Goal: Task Accomplishment & Management: Use online tool/utility

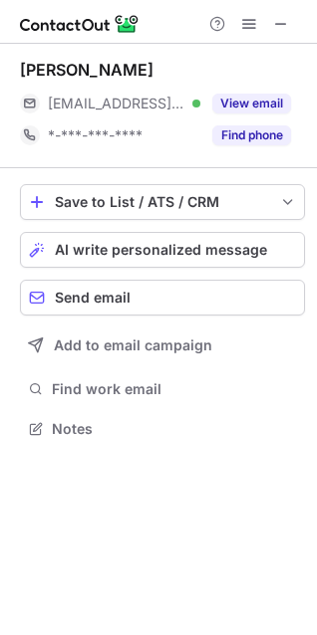
scroll to position [415, 317]
click at [125, 248] on span "AI write personalized message" at bounding box center [161, 250] width 212 height 16
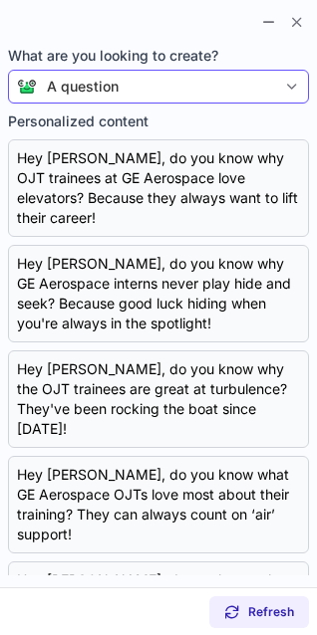
click at [133, 87] on div "A question" at bounding box center [156, 87] width 239 height 20
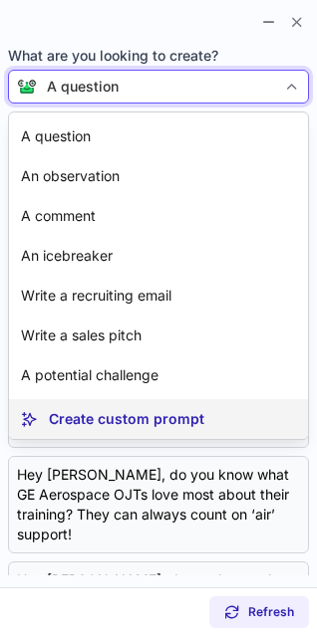
click at [135, 415] on p "Create custom prompt" at bounding box center [126, 419] width 155 height 20
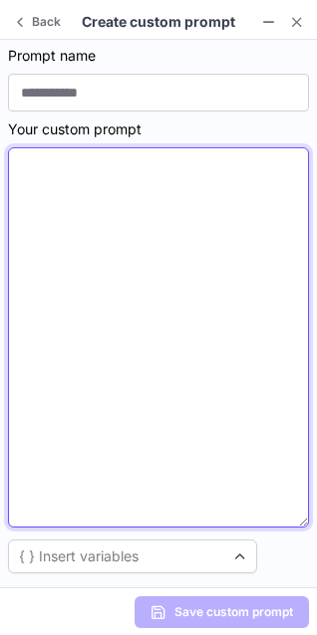
click at [89, 349] on textarea at bounding box center [158, 337] width 301 height 380
paste textarea "**********"
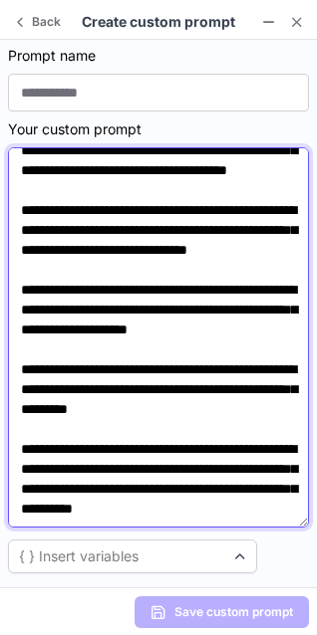
scroll to position [195, 0]
click at [141, 302] on textarea "**********" at bounding box center [158, 337] width 301 height 380
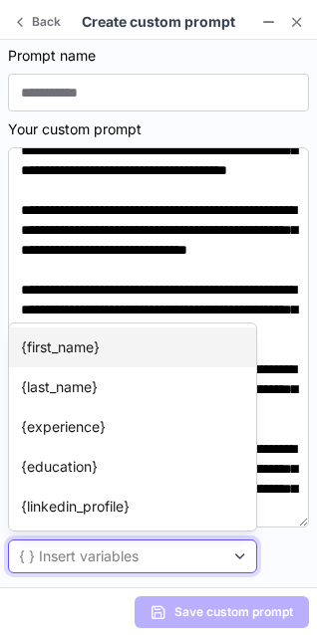
click at [43, 352] on p "{first_name}" at bounding box center [60, 348] width 79 height 20
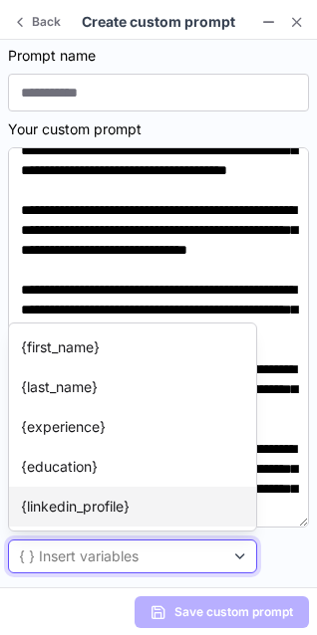
click at [57, 522] on article "{linkedin_profile}" at bounding box center [132, 507] width 247 height 40
click at [38, 517] on article "{linkedin_profile}" at bounding box center [132, 507] width 247 height 40
type textarea "**********"
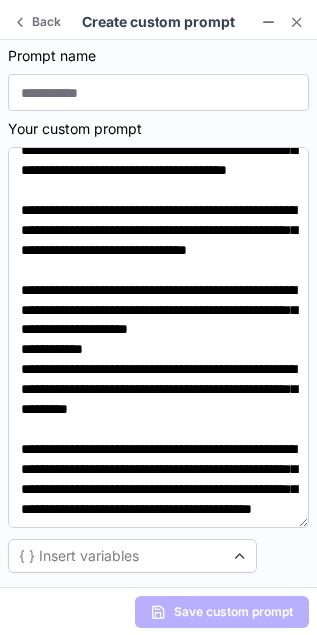
click at [311, 566] on section "**********" at bounding box center [158, 314] width 317 height 548
click at [12, 20] on span at bounding box center [20, 22] width 16 height 16
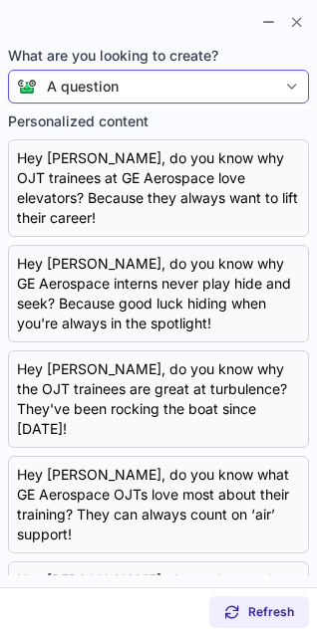
click at [271, 93] on div "A question" at bounding box center [156, 87] width 239 height 20
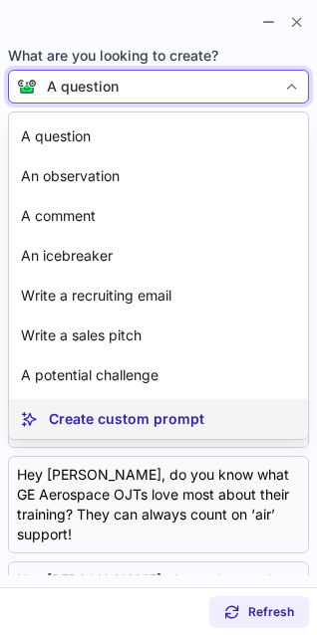
click at [180, 423] on p "Create custom prompt" at bounding box center [126, 419] width 155 height 20
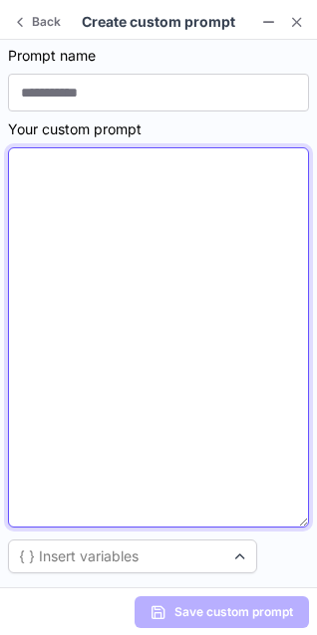
click at [130, 370] on textarea at bounding box center [158, 337] width 301 height 380
paste textarea "**********"
type textarea "**********"
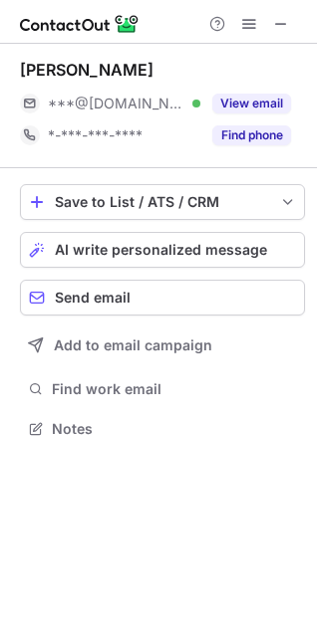
scroll to position [415, 317]
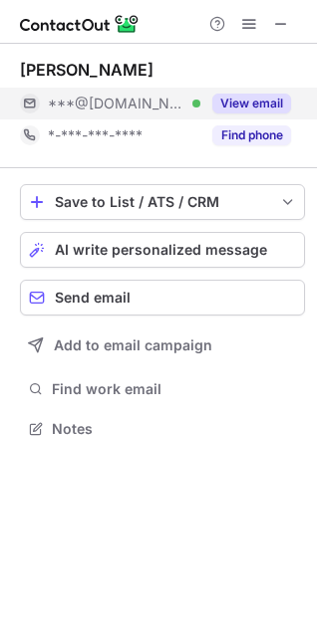
click at [260, 107] on button "View email" at bounding box center [251, 104] width 79 height 20
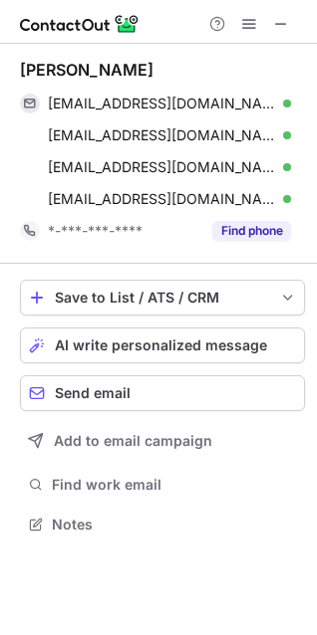
scroll to position [511, 317]
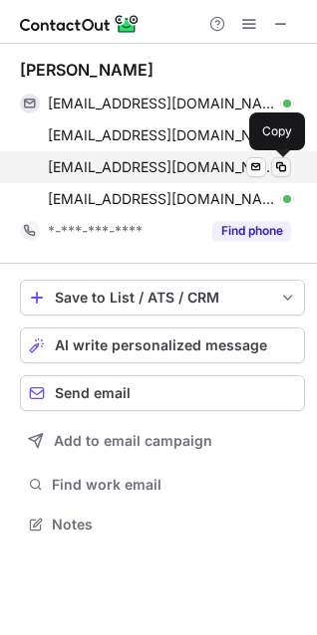
click at [276, 161] on span at bounding box center [281, 167] width 16 height 16
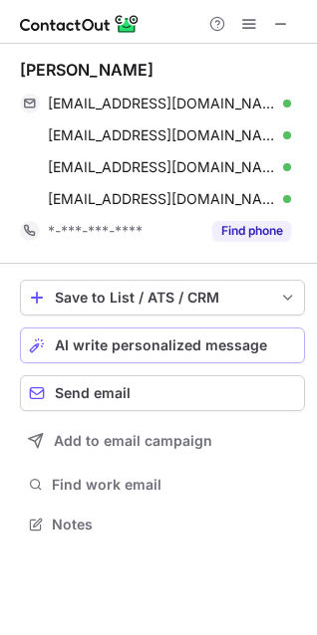
click at [162, 346] on span "AI write personalized message" at bounding box center [161, 346] width 212 height 16
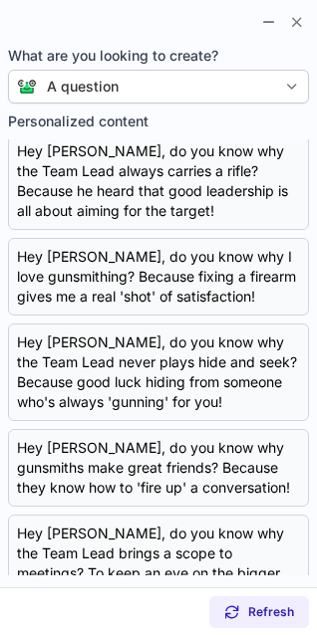
scroll to position [0, 0]
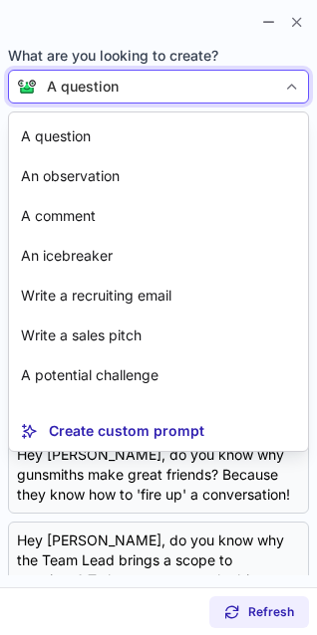
click at [168, 419] on div "Hey Jerry, do you know why the Team Lead never plays hide and seek? Because goo…" at bounding box center [158, 380] width 283 height 80
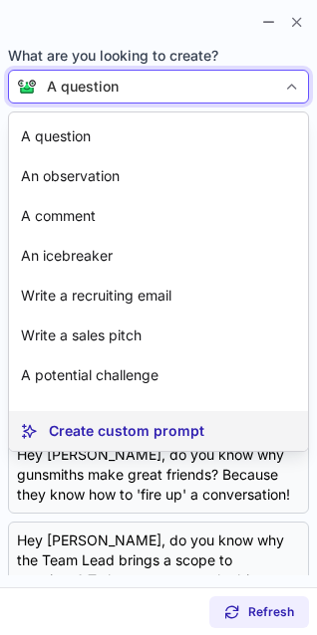
click at [78, 425] on p "Create custom prompt" at bounding box center [126, 431] width 155 height 20
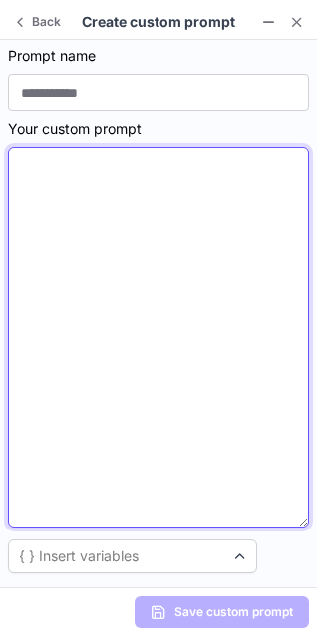
click at [127, 308] on textarea at bounding box center [158, 337] width 301 height 380
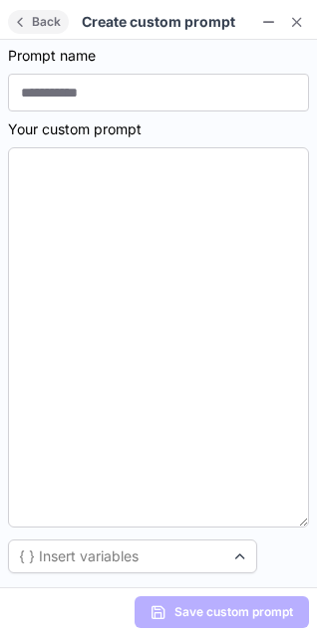
click at [53, 27] on span "Back" at bounding box center [46, 22] width 37 height 14
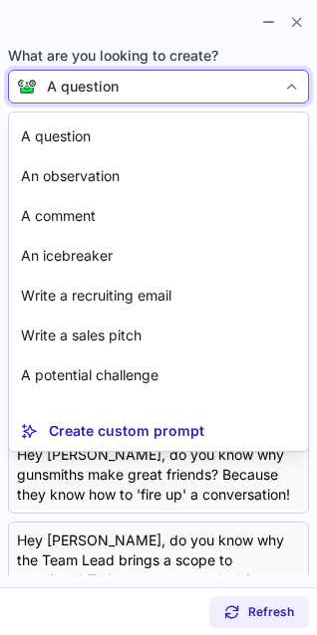
click at [112, 80] on div "A question" at bounding box center [83, 87] width 72 height 20
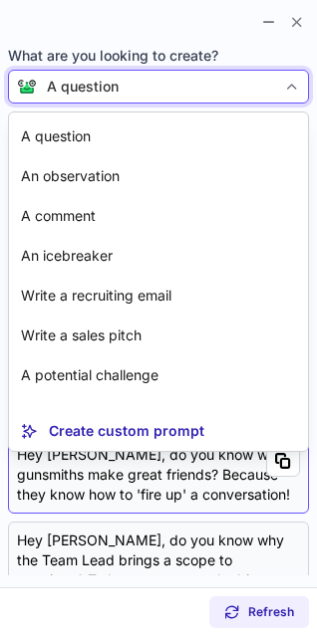
click at [108, 496] on div "Hey Jerry, do you know why gunsmiths make great friends? Because they know how …" at bounding box center [158, 475] width 283 height 60
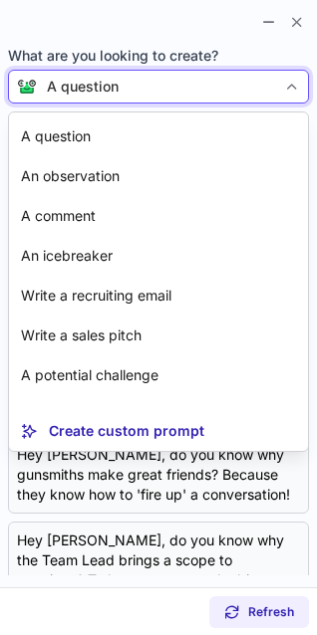
click at [79, 419] on div "Hey Jerry, do you know why the Team Lead never plays hide and seek? Because goo…" at bounding box center [158, 380] width 283 height 80
click at [127, 419] on div "Hey Jerry, do you know why the Team Lead never plays hide and seek? Because goo…" at bounding box center [158, 380] width 283 height 80
click at [111, 419] on div "Hey Jerry, do you know why the Team Lead never plays hide and seek? Because goo…" at bounding box center [158, 380] width 283 height 80
click at [286, 78] on div at bounding box center [292, 87] width 32 height 32
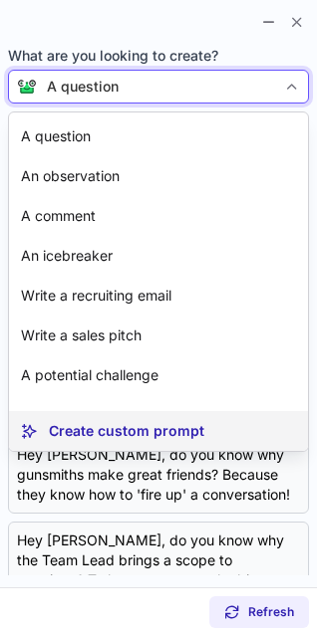
click at [190, 435] on p "Create custom prompt" at bounding box center [126, 431] width 155 height 20
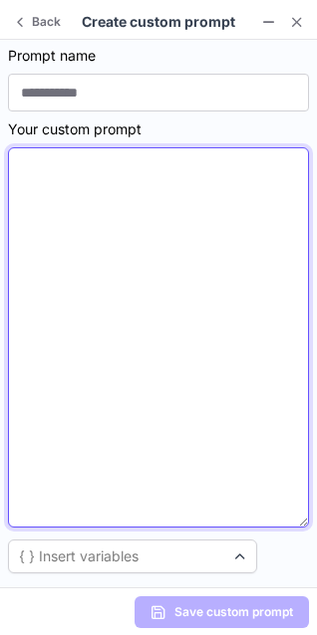
click at [138, 377] on textarea at bounding box center [158, 337] width 301 height 380
paste textarea "**********"
type textarea "**********"
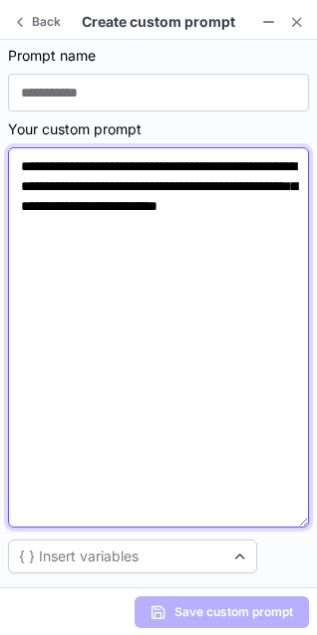
drag, startPoint x: 246, startPoint y: 220, endPoint x: 19, endPoint y: 152, distance: 236.9
click at [19, 152] on textarea "**********" at bounding box center [158, 337] width 301 height 380
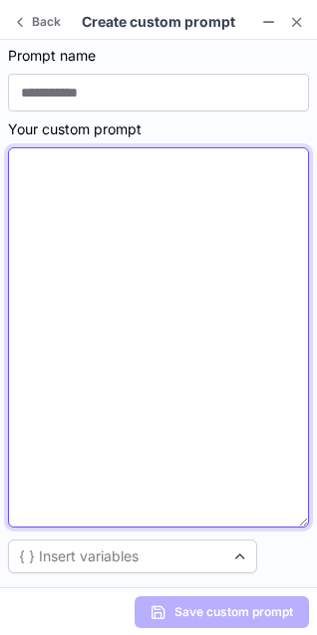
paste textarea "**********"
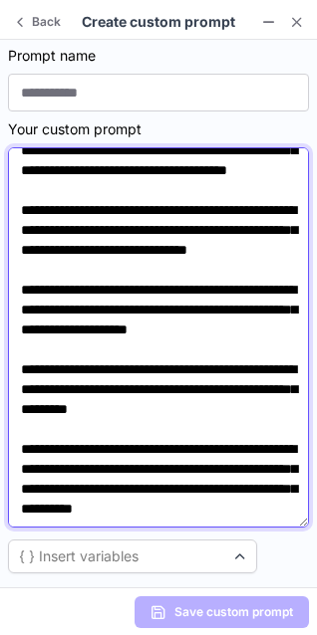
scroll to position [195, 0]
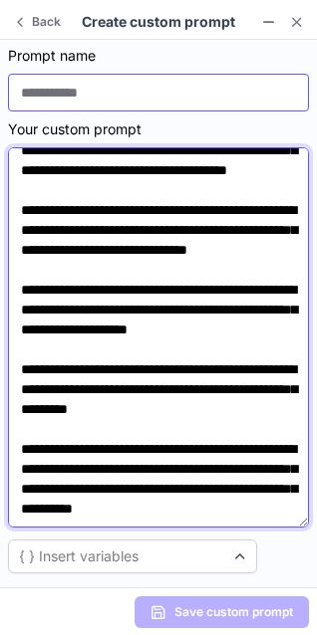
type textarea "**********"
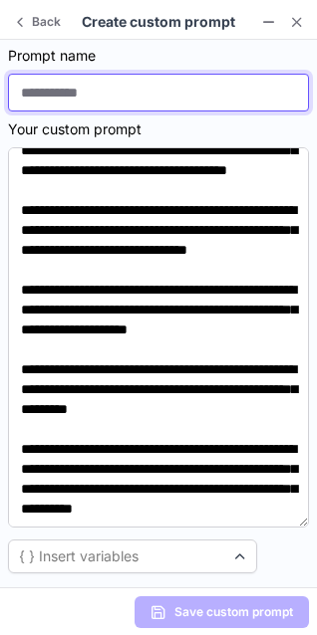
click at [239, 97] on input at bounding box center [158, 93] width 301 height 38
type input "**********"
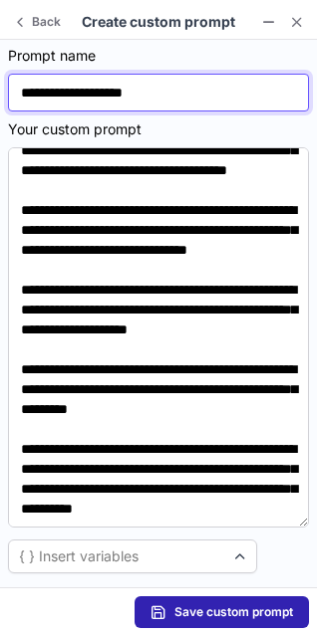
scroll to position [0, 0]
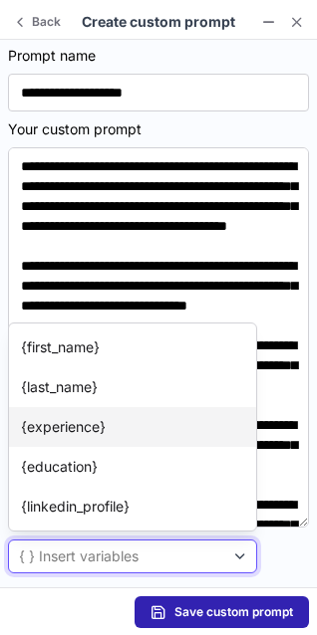
click at [223, 431] on article "{experience}" at bounding box center [132, 427] width 247 height 40
type textarea "**********"
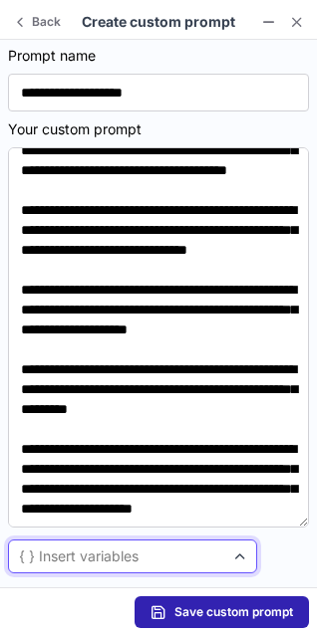
scroll to position [195, 0]
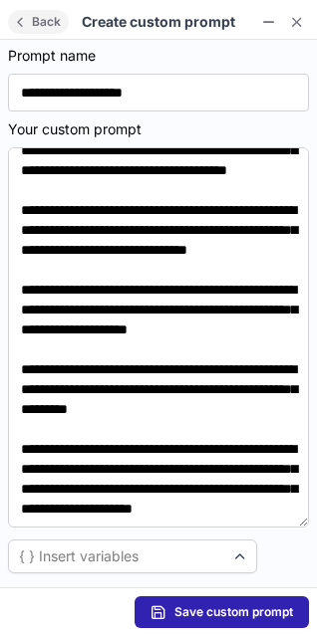
click at [48, 32] on button "Back" at bounding box center [38, 22] width 61 height 24
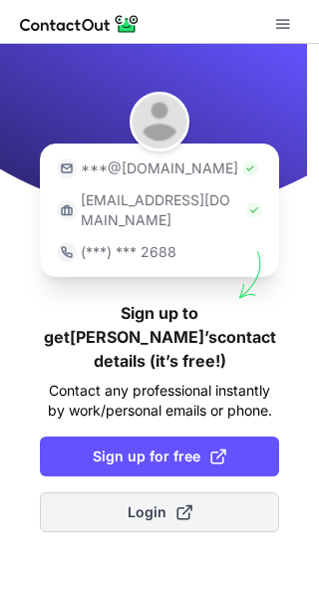
click at [169, 502] on span "Login" at bounding box center [159, 512] width 65 height 20
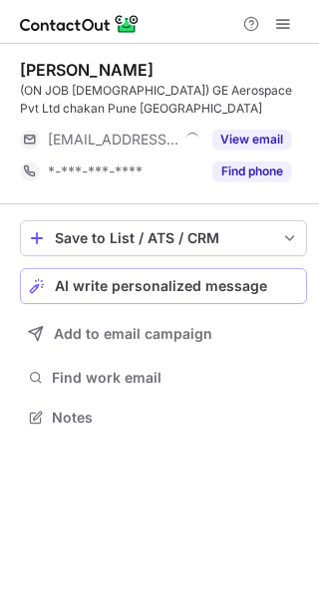
scroll to position [403, 319]
click at [167, 289] on span "AI write personalized message" at bounding box center [161, 286] width 212 height 16
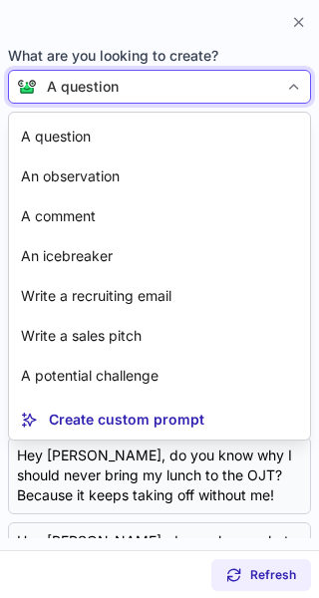
click at [184, 73] on div "A question" at bounding box center [159, 87] width 303 height 34
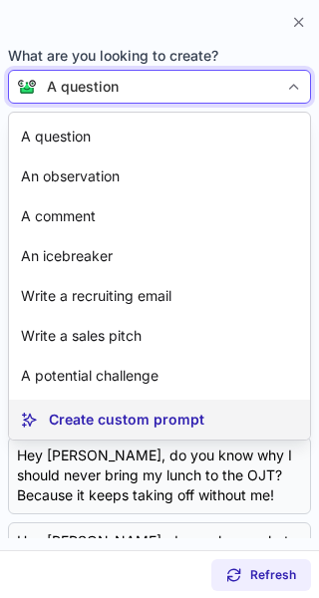
click at [88, 413] on p "Create custom prompt" at bounding box center [126, 419] width 155 height 20
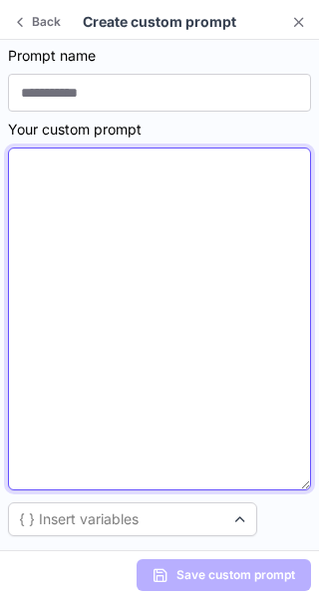
click at [77, 384] on textarea at bounding box center [159, 318] width 303 height 343
paste textarea "**********"
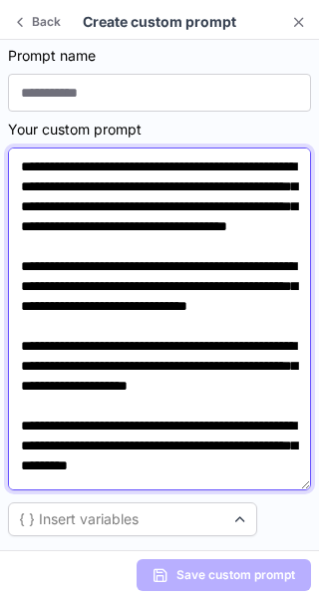
scroll to position [203, 0]
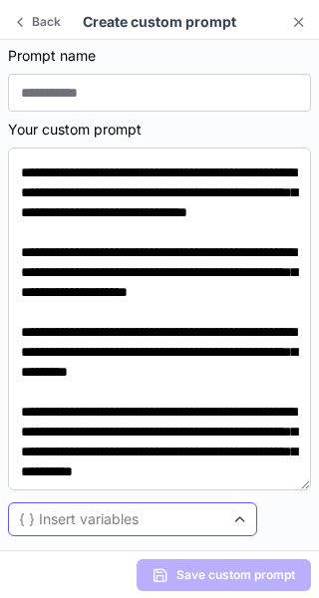
click at [227, 522] on div at bounding box center [240, 519] width 32 height 32
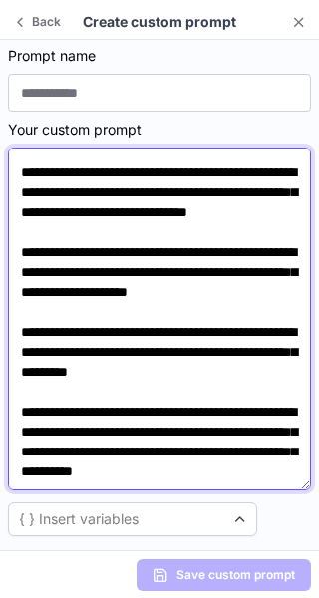
click at [274, 374] on textarea "**********" at bounding box center [159, 318] width 303 height 343
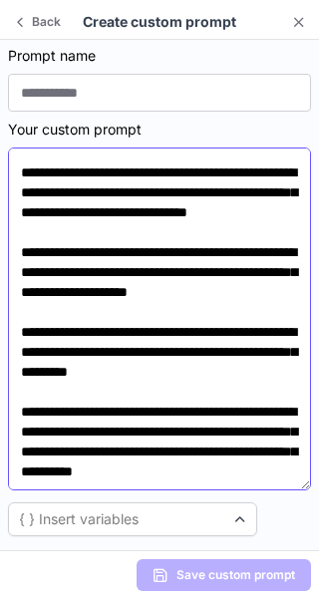
scroll to position [213, 0]
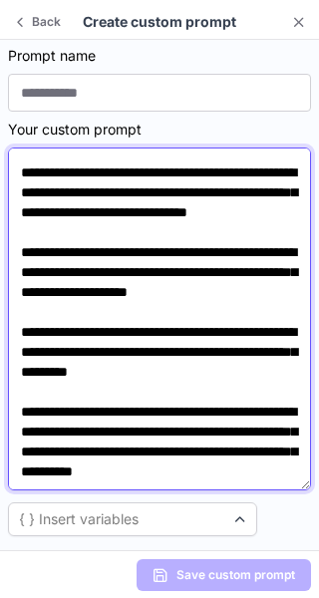
drag, startPoint x: 19, startPoint y: 380, endPoint x: 176, endPoint y: 492, distance: 192.9
click at [176, 492] on div "**********" at bounding box center [159, 307] width 303 height 374
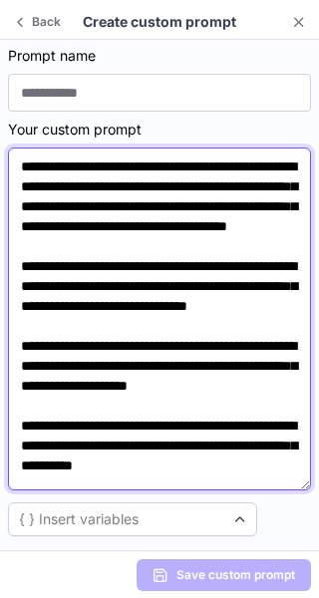
scroll to position [0, 0]
type textarea "**********"
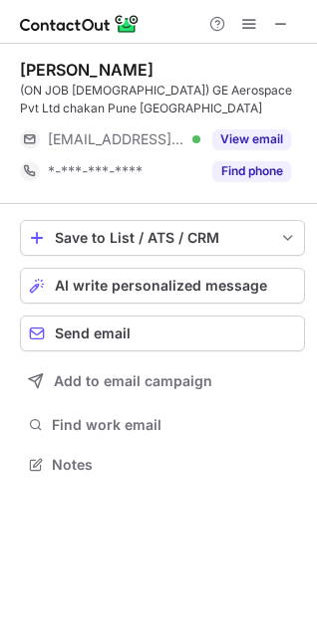
scroll to position [451, 317]
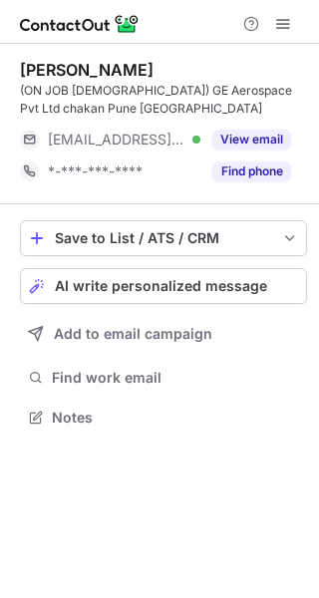
scroll to position [403, 319]
click at [210, 281] on span "AI write personalized message" at bounding box center [161, 286] width 212 height 16
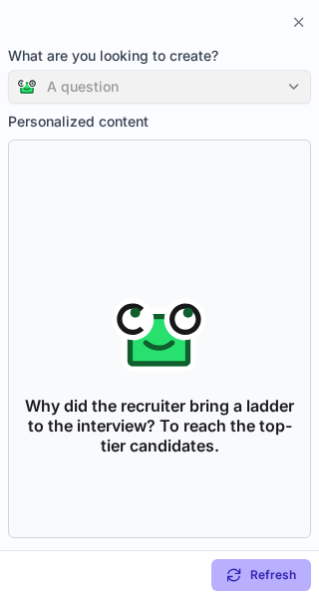
click at [259, 77] on div "A question" at bounding box center [159, 87] width 303 height 34
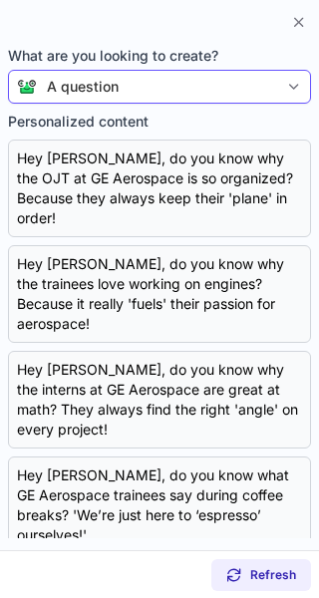
click at [290, 77] on div at bounding box center [294, 87] width 32 height 32
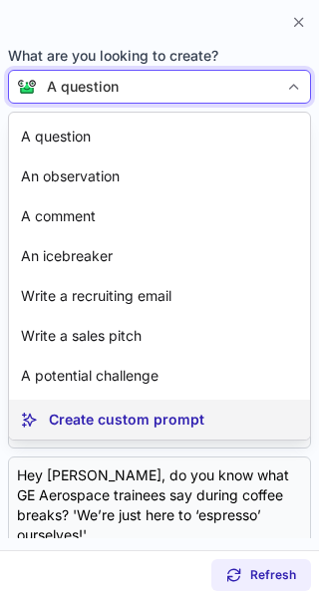
click at [204, 408] on article "Create custom prompt" at bounding box center [159, 419] width 301 height 40
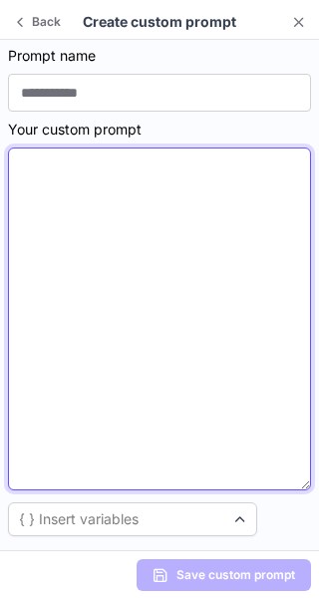
click at [86, 311] on textarea at bounding box center [159, 318] width 303 height 343
paste textarea "**********"
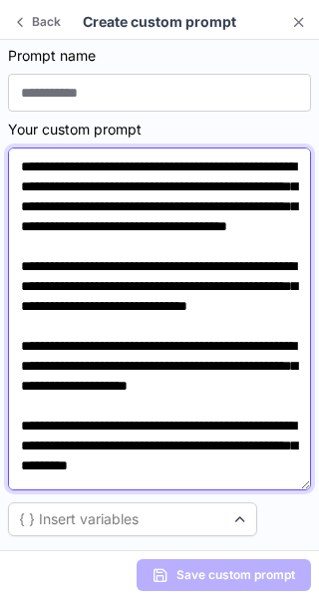
scroll to position [203, 0]
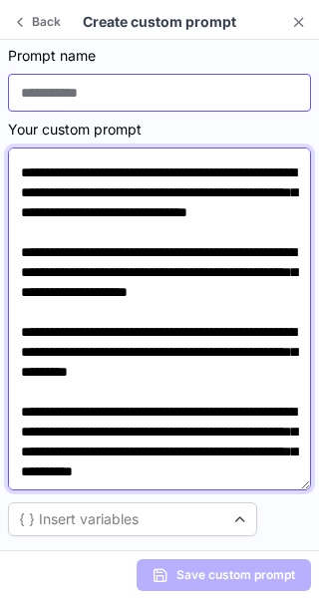
type textarea "**********"
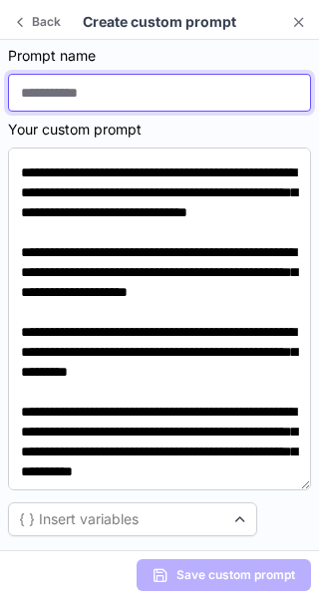
click at [248, 101] on input at bounding box center [159, 93] width 303 height 38
type input "**********"
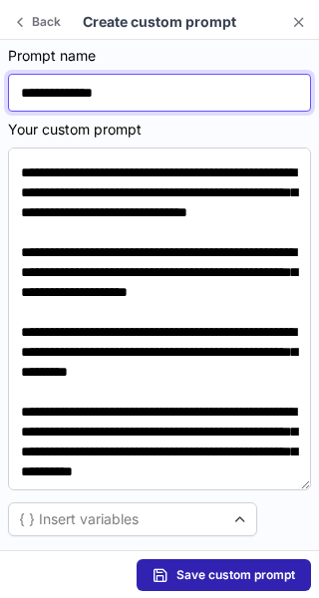
click at [170, 89] on input "**********" at bounding box center [159, 93] width 303 height 38
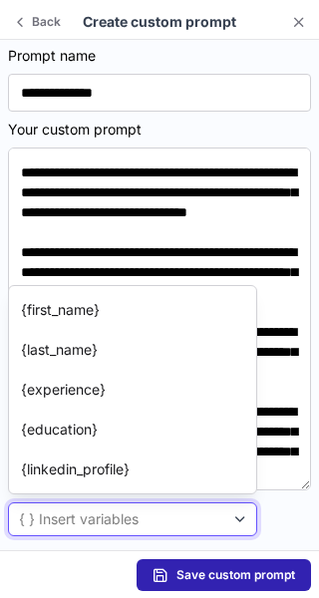
click at [225, 522] on div at bounding box center [240, 519] width 32 height 32
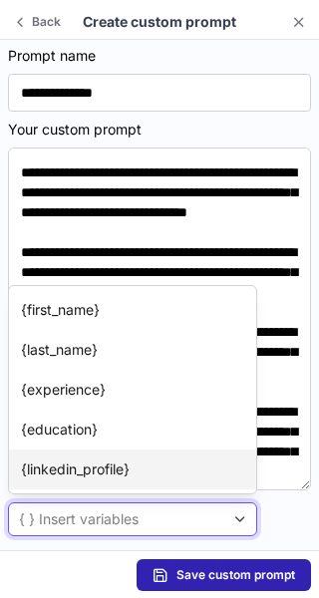
click at [178, 478] on article "{linkedin_profile}" at bounding box center [132, 469] width 247 height 40
type textarea "**********"
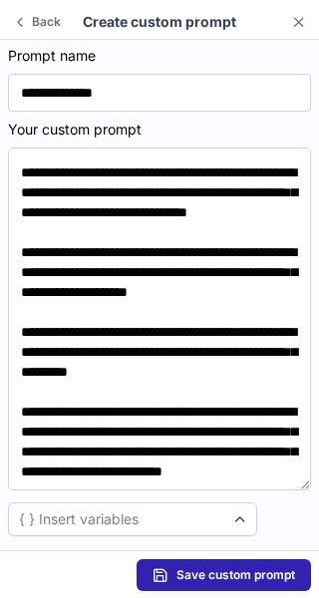
click at [212, 579] on span "Save custom prompt" at bounding box center [235, 575] width 119 height 16
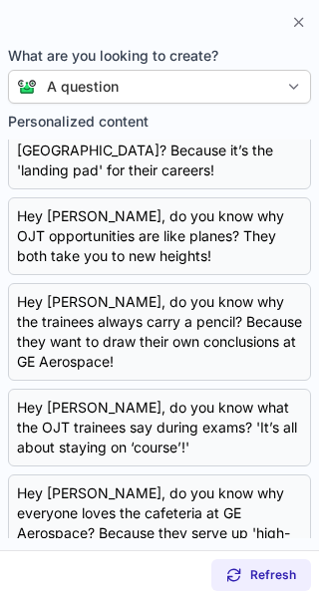
scroll to position [570, 0]
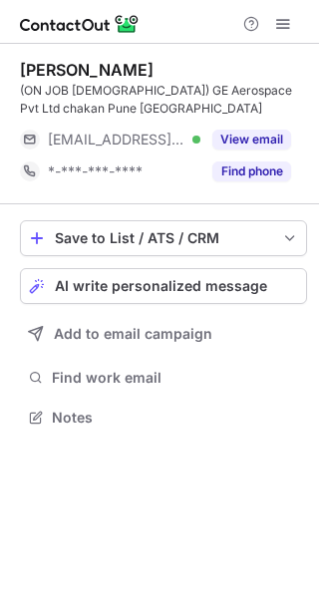
scroll to position [403, 319]
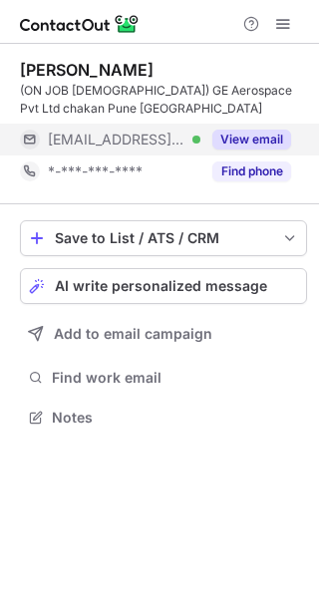
click at [261, 134] on button "View email" at bounding box center [251, 139] width 79 height 20
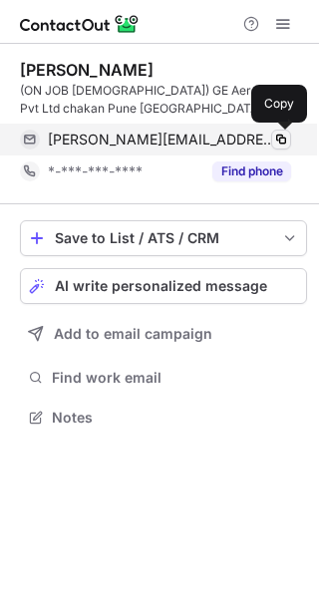
click at [284, 136] on span at bounding box center [281, 139] width 16 height 16
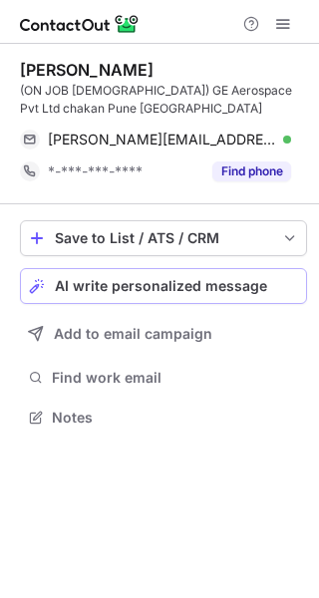
click at [159, 290] on span "AI write personalized message" at bounding box center [161, 286] width 212 height 16
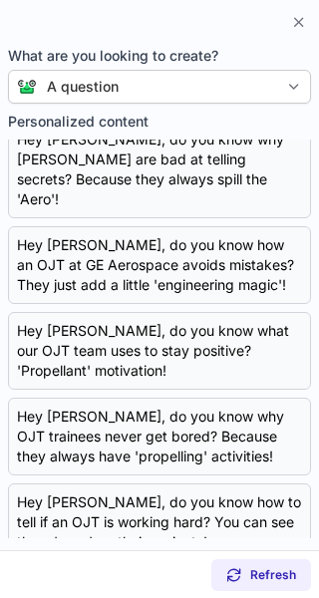
scroll to position [490, 0]
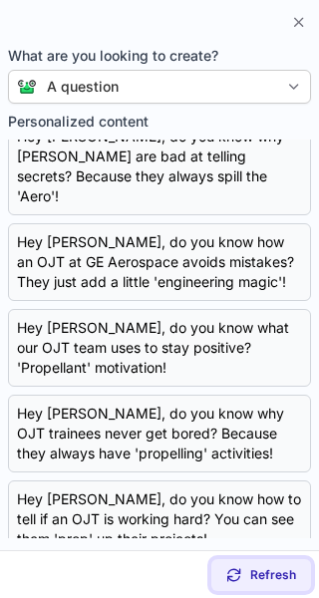
click at [271, 571] on span "Refresh" at bounding box center [273, 575] width 46 height 16
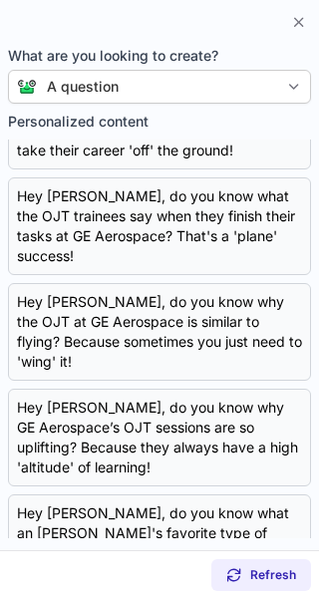
scroll to position [0, 0]
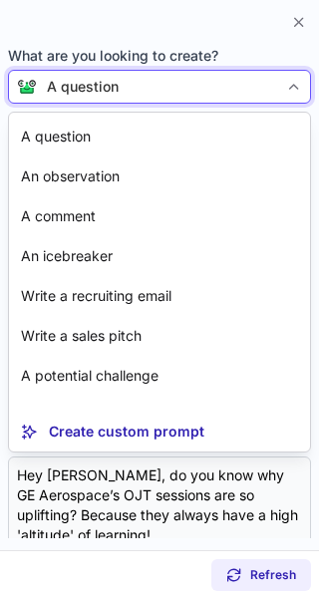
click at [276, 77] on div "A question" at bounding box center [157, 87] width 241 height 20
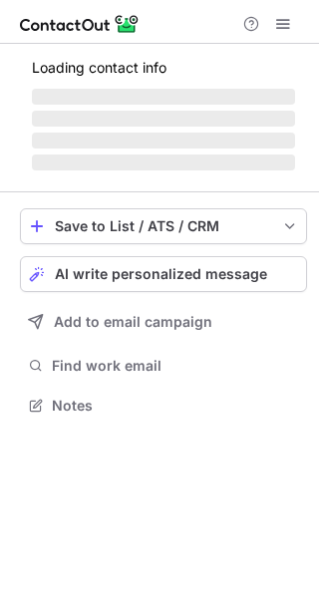
scroll to position [385, 319]
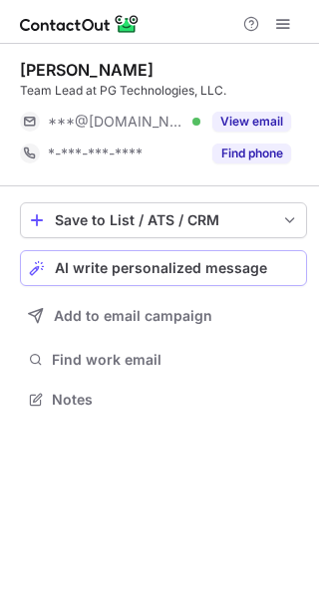
click at [242, 276] on span "AI write personalized message" at bounding box center [161, 268] width 212 height 16
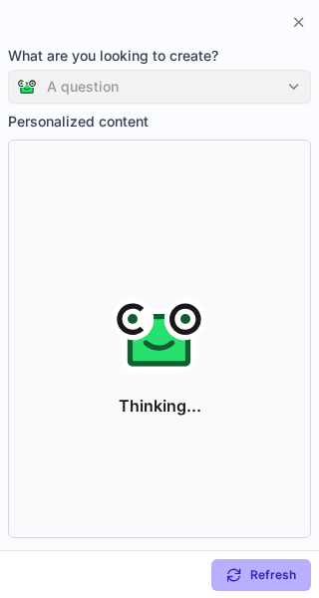
click at [292, 92] on div "A question" at bounding box center [159, 87] width 303 height 34
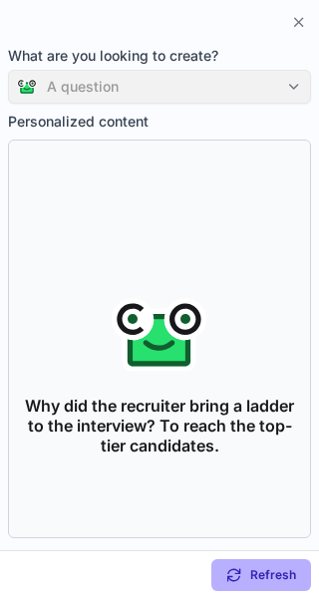
click at [282, 103] on div "A question" at bounding box center [159, 87] width 303 height 34
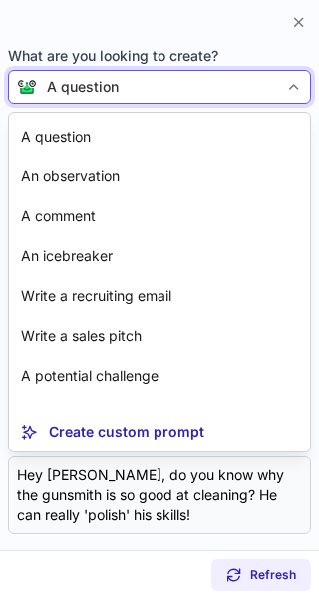
click at [144, 433] on div "Hey Jerry, do you know why the Team Lead loves refinishing wood? He believes in…" at bounding box center [159, 399] width 285 height 80
click at [143, 428] on div "Hey Jerry, do you know why the Team Lead loves refinishing wood? He believes in…" at bounding box center [159, 399] width 285 height 80
click at [81, 443] on div "Copy Hey Jerry, do you know why the Team Lead loves refinishing wood? He believ…" at bounding box center [159, 400] width 303 height 98
click at [279, 80] on div at bounding box center [294, 87] width 32 height 32
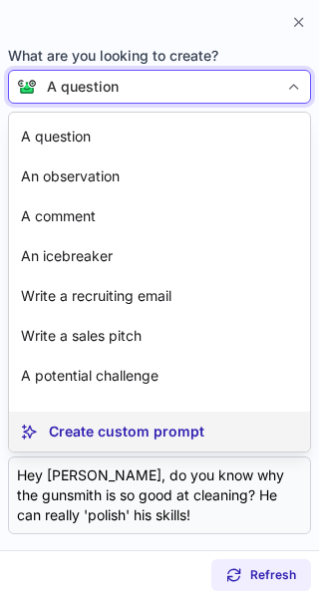
click at [162, 424] on p "Create custom prompt" at bounding box center [126, 431] width 155 height 20
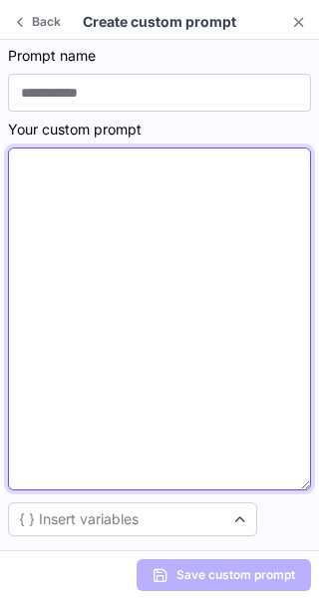
click at [162, 424] on textarea at bounding box center [159, 318] width 303 height 343
paste textarea "**********"
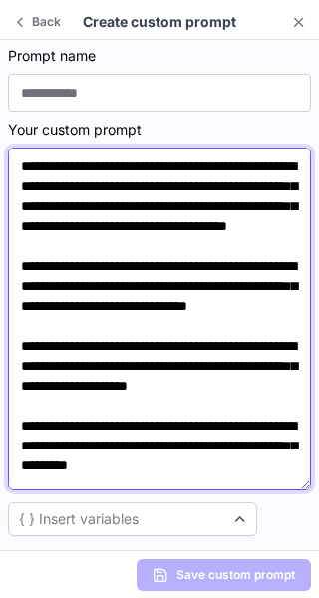
scroll to position [203, 0]
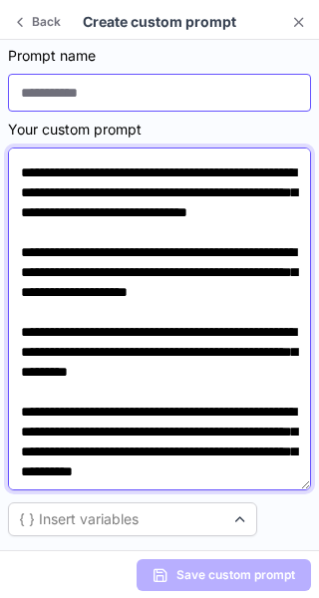
type textarea "**********"
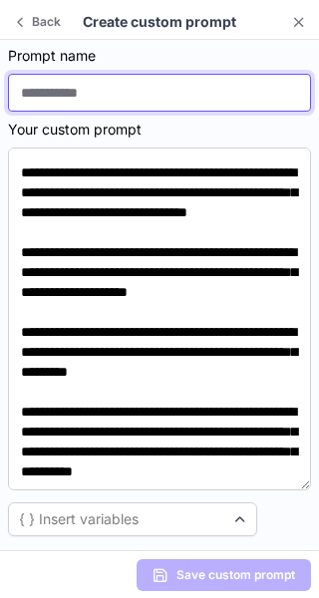
click at [128, 94] on input at bounding box center [159, 93] width 303 height 38
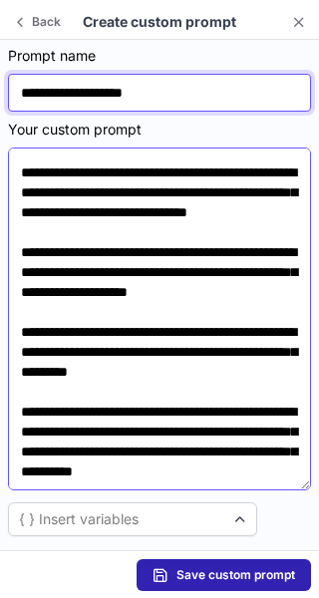
scroll to position [213, 0]
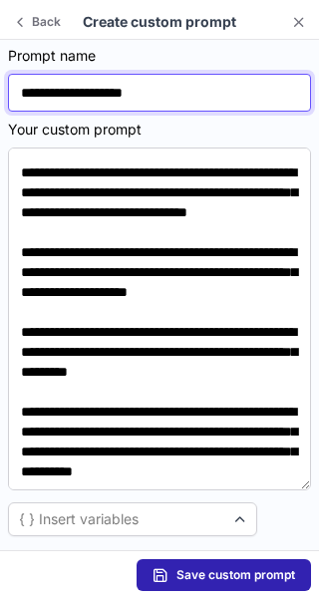
drag, startPoint x: 171, startPoint y: 101, endPoint x: -28, endPoint y: 122, distance: 200.4
click at [0, 122] on html "**********" at bounding box center [159, 299] width 319 height 598
type input "******"
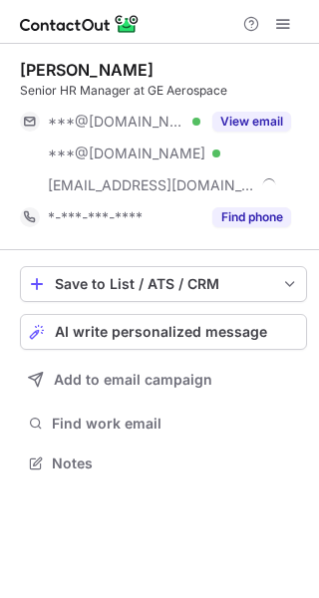
scroll to position [449, 319]
click at [254, 337] on span "AI write personalized message" at bounding box center [161, 332] width 212 height 16
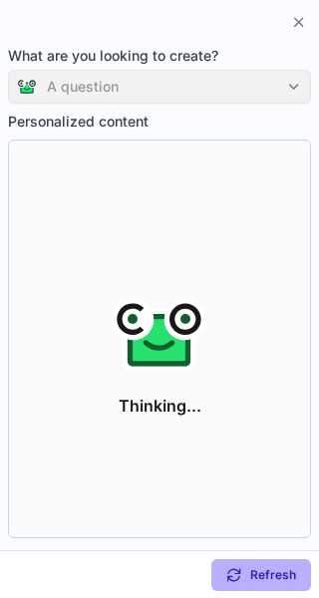
click at [256, 93] on div "A question" at bounding box center [159, 87] width 303 height 34
click at [280, 101] on div "A question" at bounding box center [159, 87] width 303 height 34
click at [280, 110] on section "What are you looking to create? A question Personalized content Thinking..." at bounding box center [159, 295] width 319 height 510
click at [281, 110] on section "What are you looking to create? A question Personalized content Thinking..." at bounding box center [159, 295] width 319 height 510
click at [278, 126] on label "Personalized content" at bounding box center [159, 122] width 303 height 20
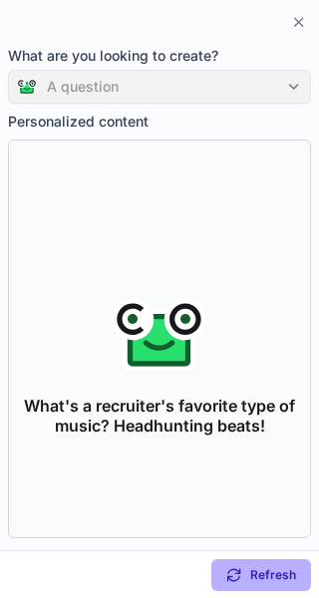
click at [300, 90] on div "A question" at bounding box center [159, 87] width 303 height 34
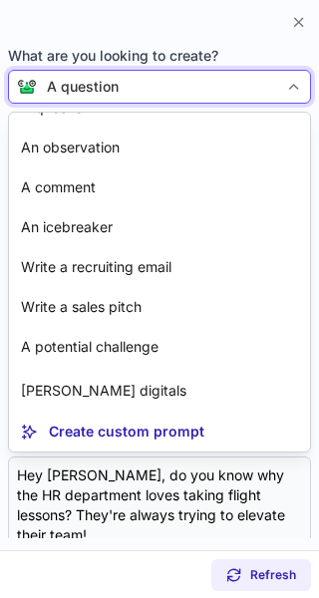
scroll to position [36, 0]
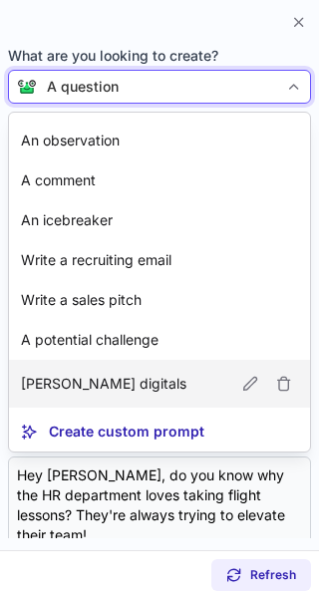
click at [161, 395] on article "[PERSON_NAME] digitals" at bounding box center [159, 383] width 301 height 48
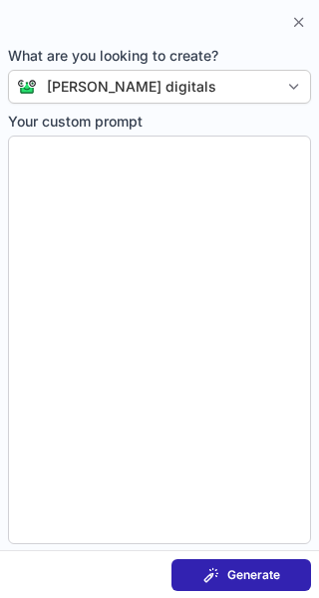
type textarea "**********"
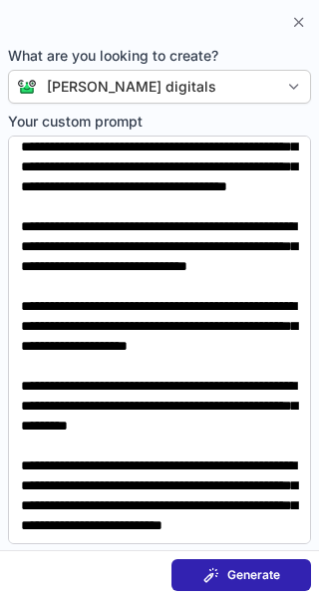
scroll to position [0, 0]
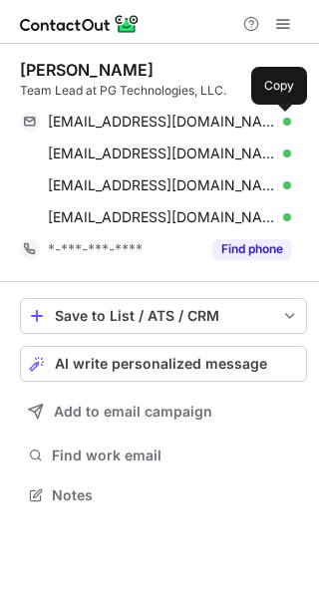
scroll to position [481, 319]
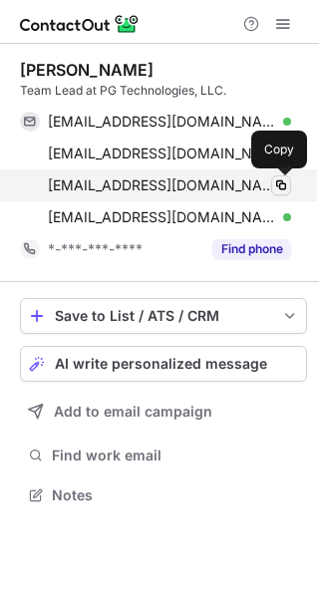
click at [277, 182] on span at bounding box center [281, 185] width 16 height 16
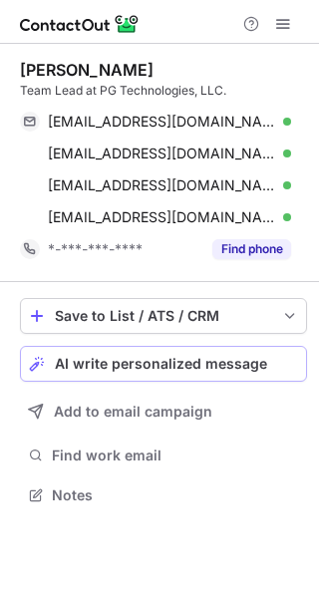
click at [167, 364] on span "AI write personalized message" at bounding box center [161, 364] width 212 height 16
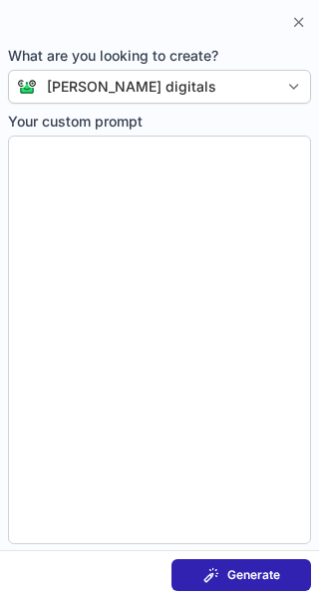
type textarea "**********"
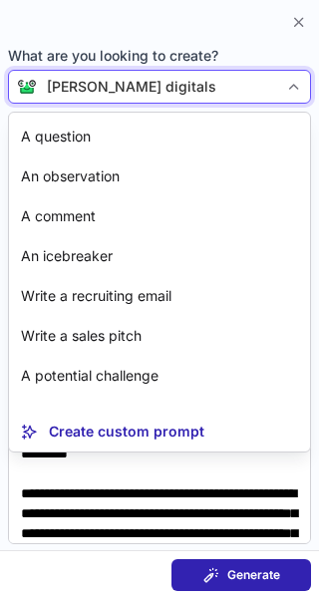
click at [208, 81] on div "[PERSON_NAME] digitals" at bounding box center [157, 87] width 241 height 20
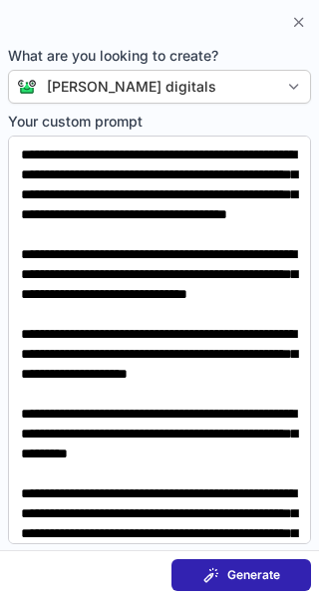
click at [278, 567] on span "Generate" at bounding box center [253, 575] width 53 height 16
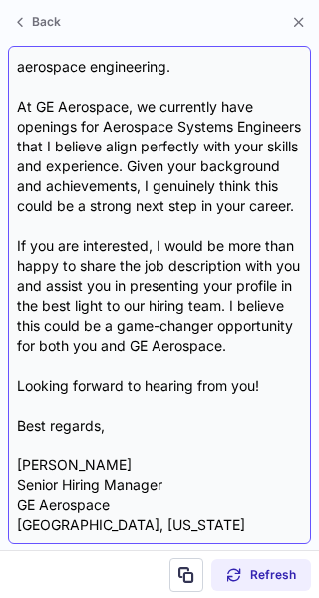
scroll to position [476, 0]
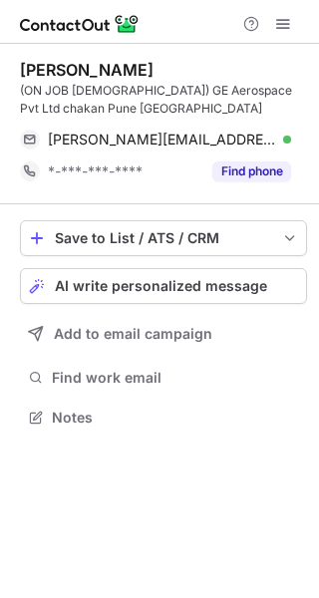
scroll to position [403, 319]
click at [259, 281] on span "AI write personalized message" at bounding box center [161, 286] width 212 height 16
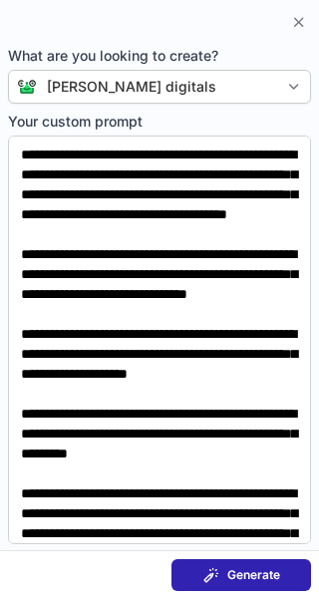
click at [256, 570] on span "Generate" at bounding box center [253, 575] width 53 height 16
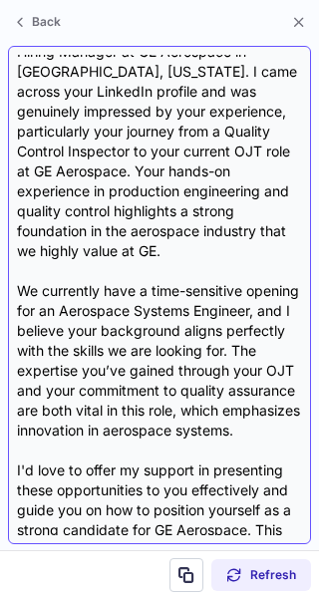
scroll to position [476, 0]
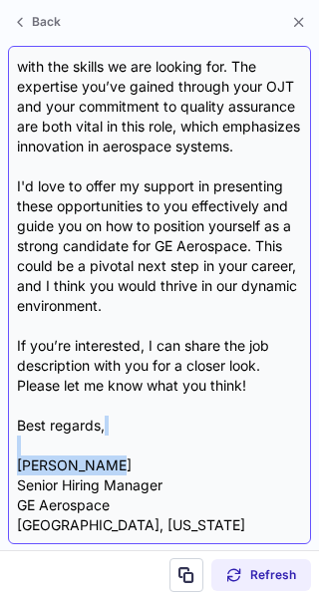
drag, startPoint x: 147, startPoint y: 447, endPoint x: 166, endPoint y: 461, distance: 23.5
click at [166, 461] on div "Subject: Exciting Opportunity at GE Aerospace Body: Hi {Candidate's Name}, I ho…" at bounding box center [159, 295] width 285 height 480
copy div "[PERSON_NAME]"
click at [39, 452] on div "Subject: Exciting Opportunity at GE Aerospace Body: Hi {Candidate's Name}, I ho…" at bounding box center [159, 295] width 285 height 480
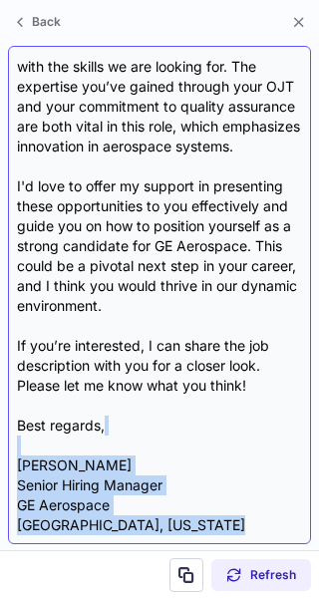
drag, startPoint x: 39, startPoint y: 452, endPoint x: 126, endPoint y: 522, distance: 112.0
click at [126, 522] on div "Subject: Exciting Opportunity at GE Aerospace Body: Hi {Candidate's Name}, I ho…" at bounding box center [159, 295] width 285 height 480
click at [134, 504] on div "Subject: Exciting Opportunity at GE Aerospace Body: Hi {Candidate's Name}, I ho…" at bounding box center [159, 295] width 285 height 480
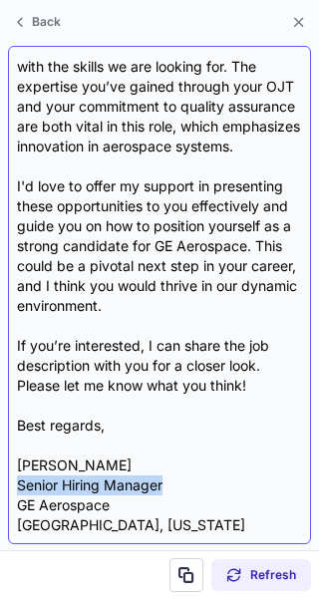
drag, startPoint x: 171, startPoint y: 484, endPoint x: 15, endPoint y: 488, distance: 156.4
click at [15, 488] on div "Subject: Exciting Opportunity at GE Aerospace Body: Hi {Candidate's Name}, I ho…" at bounding box center [159, 295] width 303 height 498
copy div "Senior Hiring Manager"
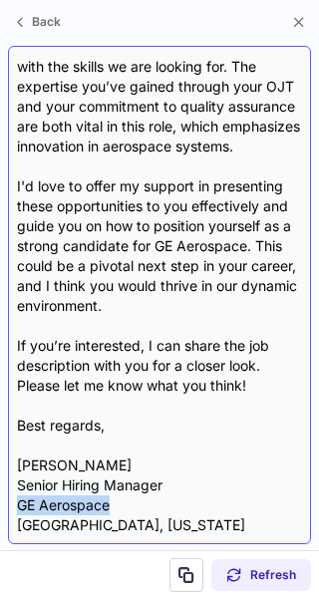
drag, startPoint x: 132, startPoint y: 500, endPoint x: 18, endPoint y: 501, distance: 114.5
click at [18, 501] on div "Subject: Exciting Opportunity at GE Aerospace Body: Hi {Candidate's Name}, I ho…" at bounding box center [159, 295] width 285 height 480
copy div "GE Aerospace"
click at [122, 515] on div "Subject: Exciting Opportunity at GE Aerospace Body: Hi {Candidate's Name}, I ho…" at bounding box center [159, 295] width 285 height 480
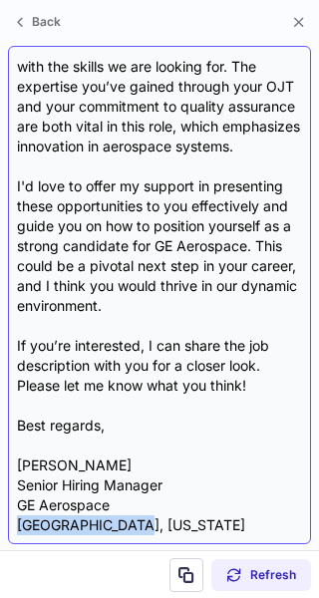
drag, startPoint x: 132, startPoint y: 524, endPoint x: 11, endPoint y: 528, distance: 121.6
click at [11, 528] on div "Subject: Exciting Opportunity at GE Aerospace Body: Hi {Candidate's Name}, I ho…" at bounding box center [159, 295] width 303 height 498
copy div "[GEOGRAPHIC_DATA], [US_STATE]"
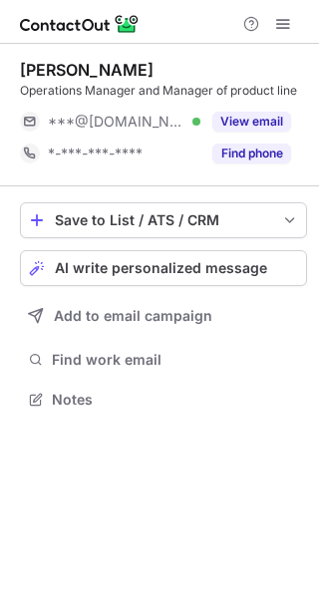
scroll to position [385, 319]
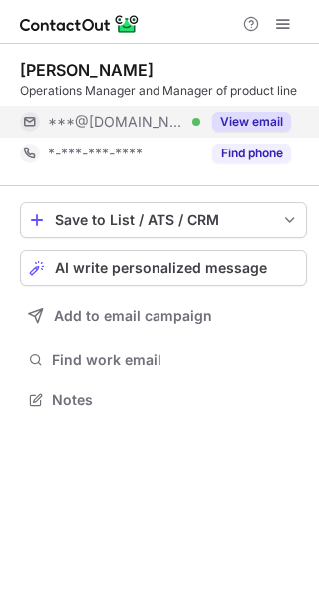
click at [245, 118] on button "View email" at bounding box center [251, 122] width 79 height 20
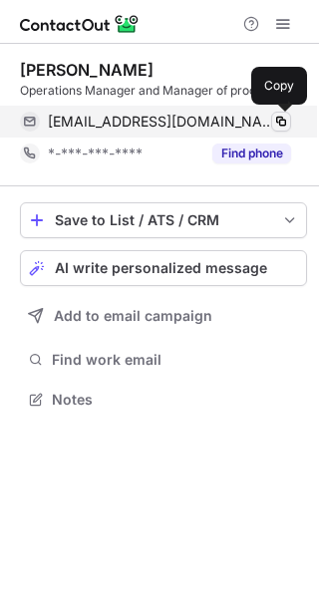
click at [278, 119] on span at bounding box center [281, 122] width 16 height 16
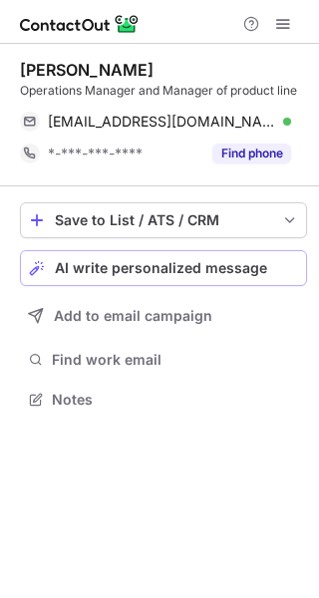
click at [240, 257] on button "AI write personalized message" at bounding box center [163, 268] width 287 height 36
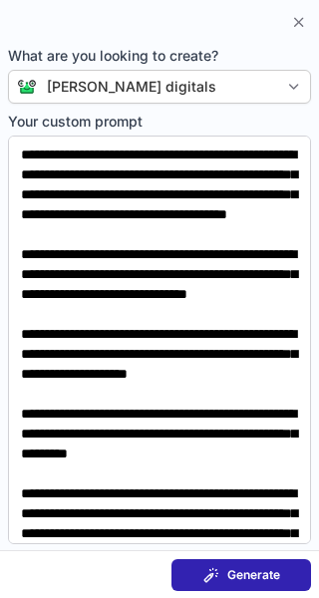
click at [253, 569] on span "Generate" at bounding box center [253, 575] width 53 height 16
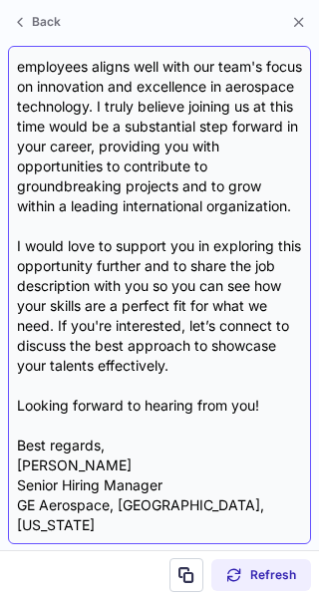
scroll to position [536, 0]
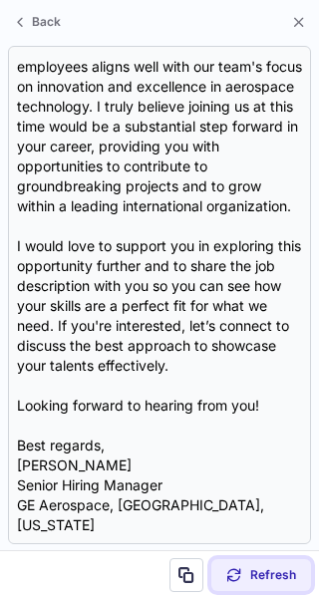
click at [265, 579] on span "Refresh" at bounding box center [273, 575] width 46 height 16
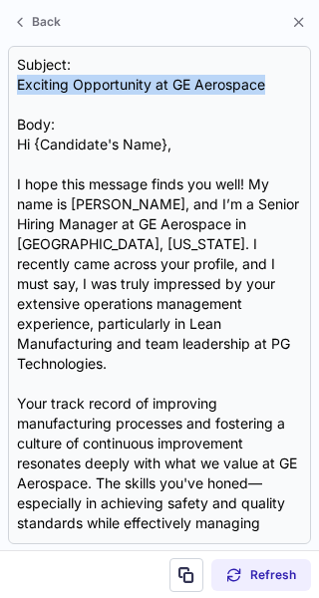
drag, startPoint x: 269, startPoint y: 82, endPoint x: 6, endPoint y: 90, distance: 263.0
click at [6, 90] on section "Subject: Exciting Opportunity at GE Aerospace Body: Hi {Candidate's Name}, I ho…" at bounding box center [159, 295] width 319 height 510
copy div "Exciting Opportunity at GE Aerospace"
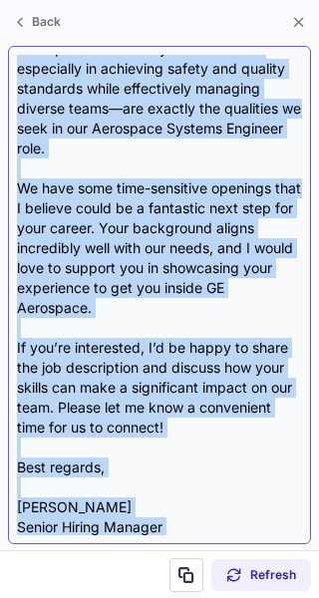
scroll to position [456, 0]
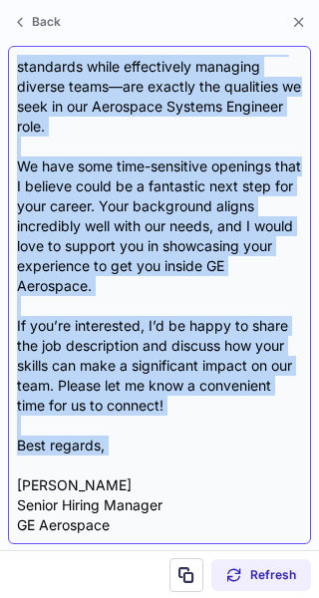
drag, startPoint x: 20, startPoint y: 140, endPoint x: 111, endPoint y: 447, distance: 319.8
click at [111, 447] on div "Subject: Exciting Opportunity at GE Aerospace Body: Hi {Candidate's Name}, I ho…" at bounding box center [159, 295] width 285 height 480
copy div "Lo {Ipsumdolo's Amet}, C adip elit seddoei tempo inc utla! Et dolo ma Aliqu Eni…"
